Goal: Task Accomplishment & Management: Manage account settings

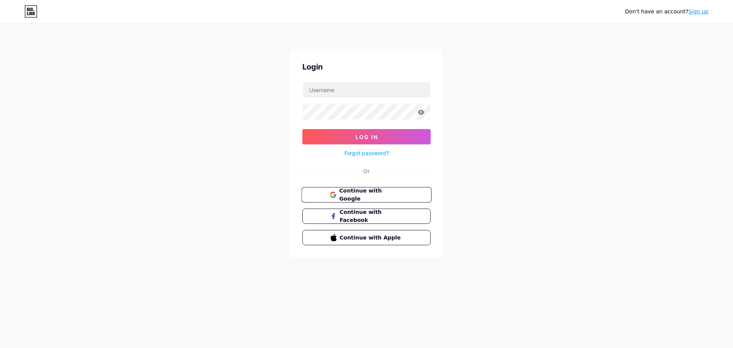
click at [373, 194] on span "Continue with Google" at bounding box center [371, 195] width 64 height 16
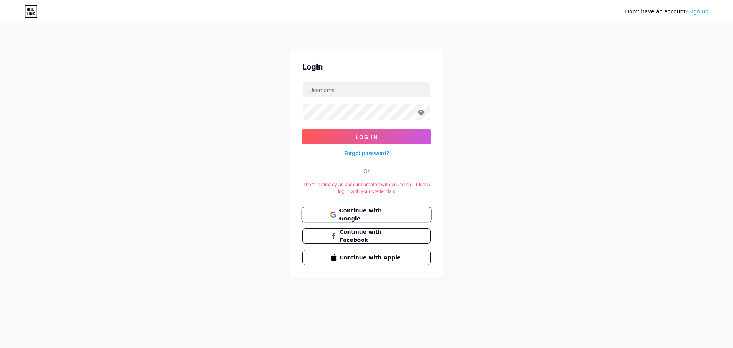
click at [383, 211] on span "Continue with Google" at bounding box center [371, 215] width 64 height 16
